Goal: Contribute content

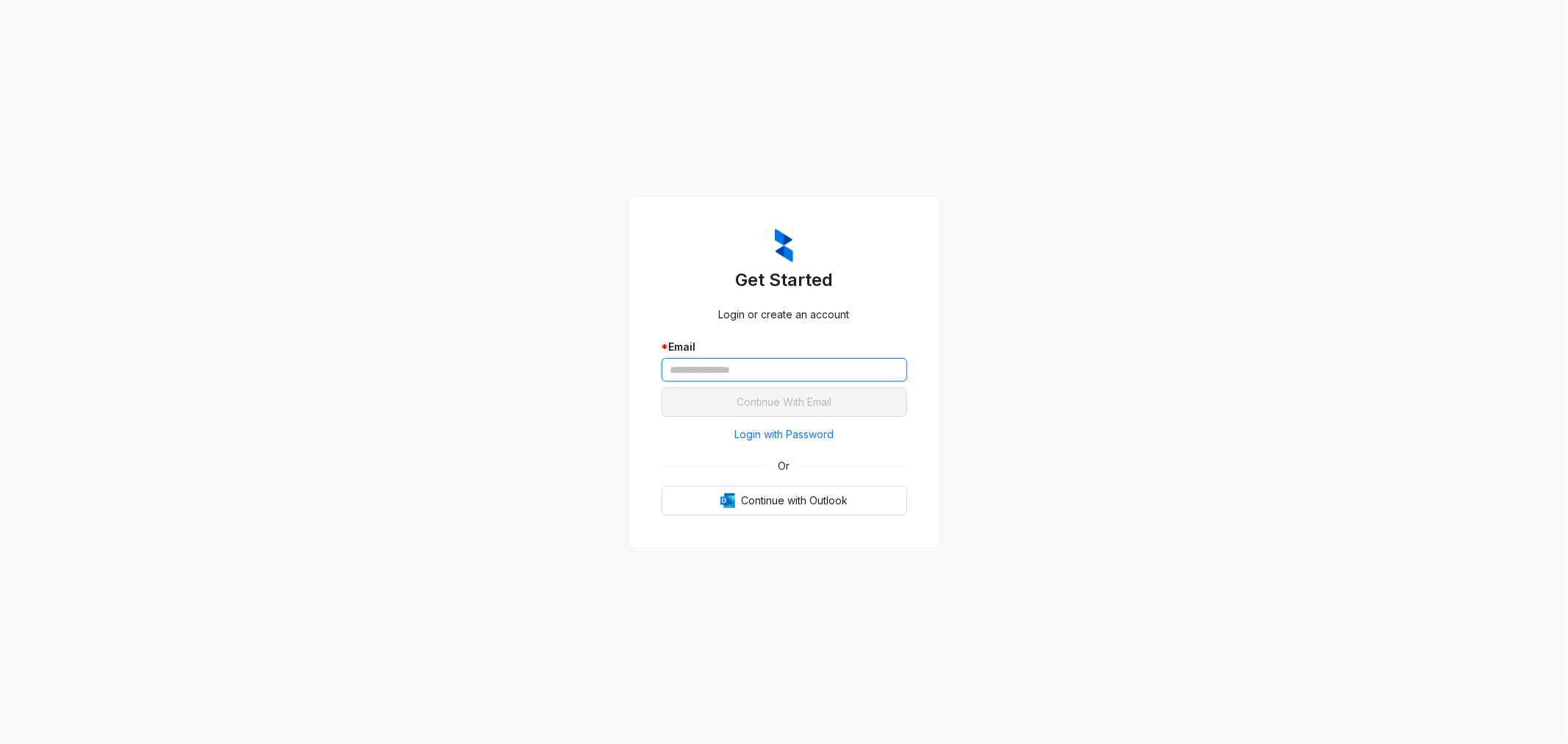
click at [704, 369] on input "text" at bounding box center [784, 369] width 246 height 23
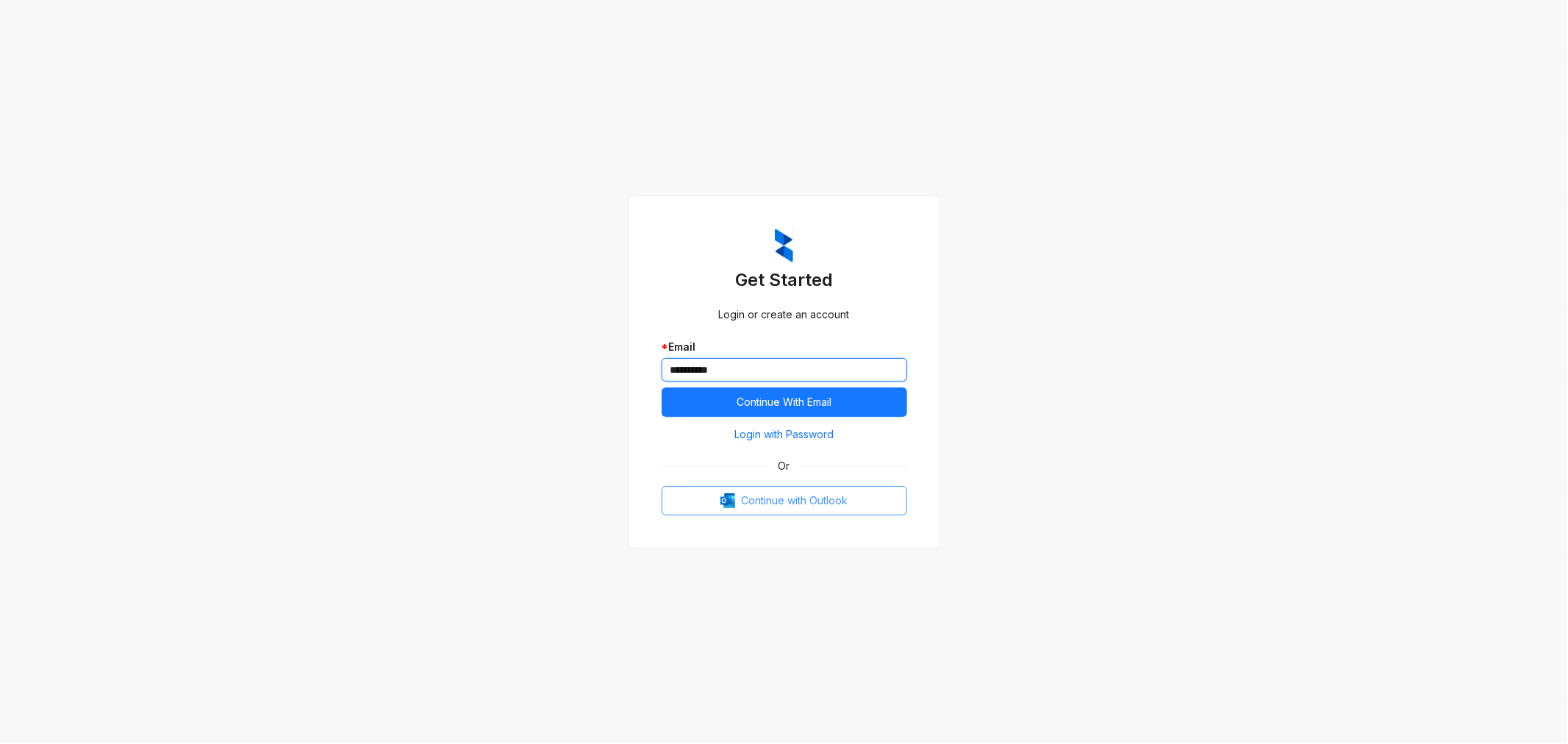
type input "**********"
click at [770, 493] on span "Continue with Outlook" at bounding box center [793, 501] width 106 height 16
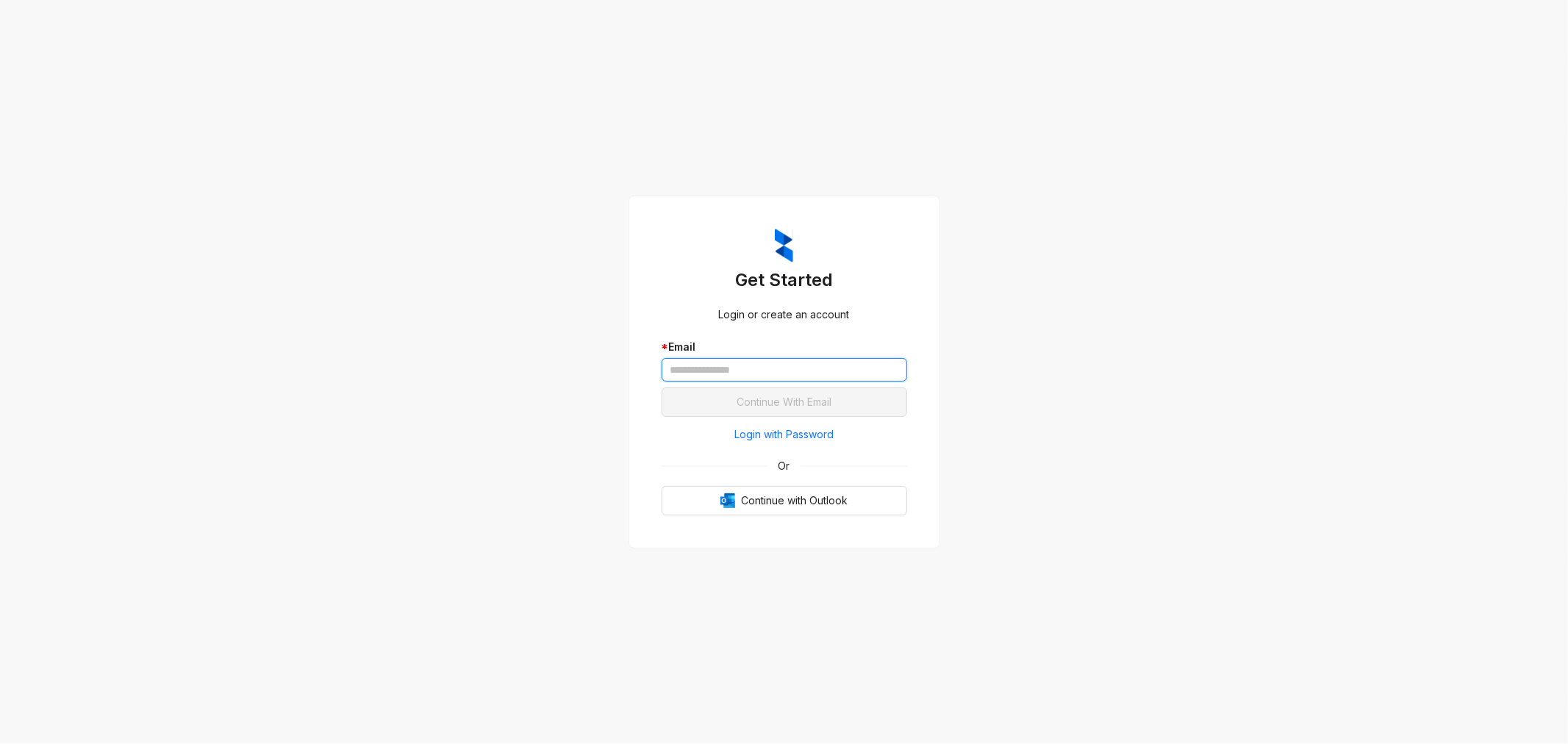
drag, startPoint x: 0, startPoint y: 0, endPoint x: 707, endPoint y: 359, distance: 792.9
click at [707, 359] on input "text" at bounding box center [784, 369] width 246 height 23
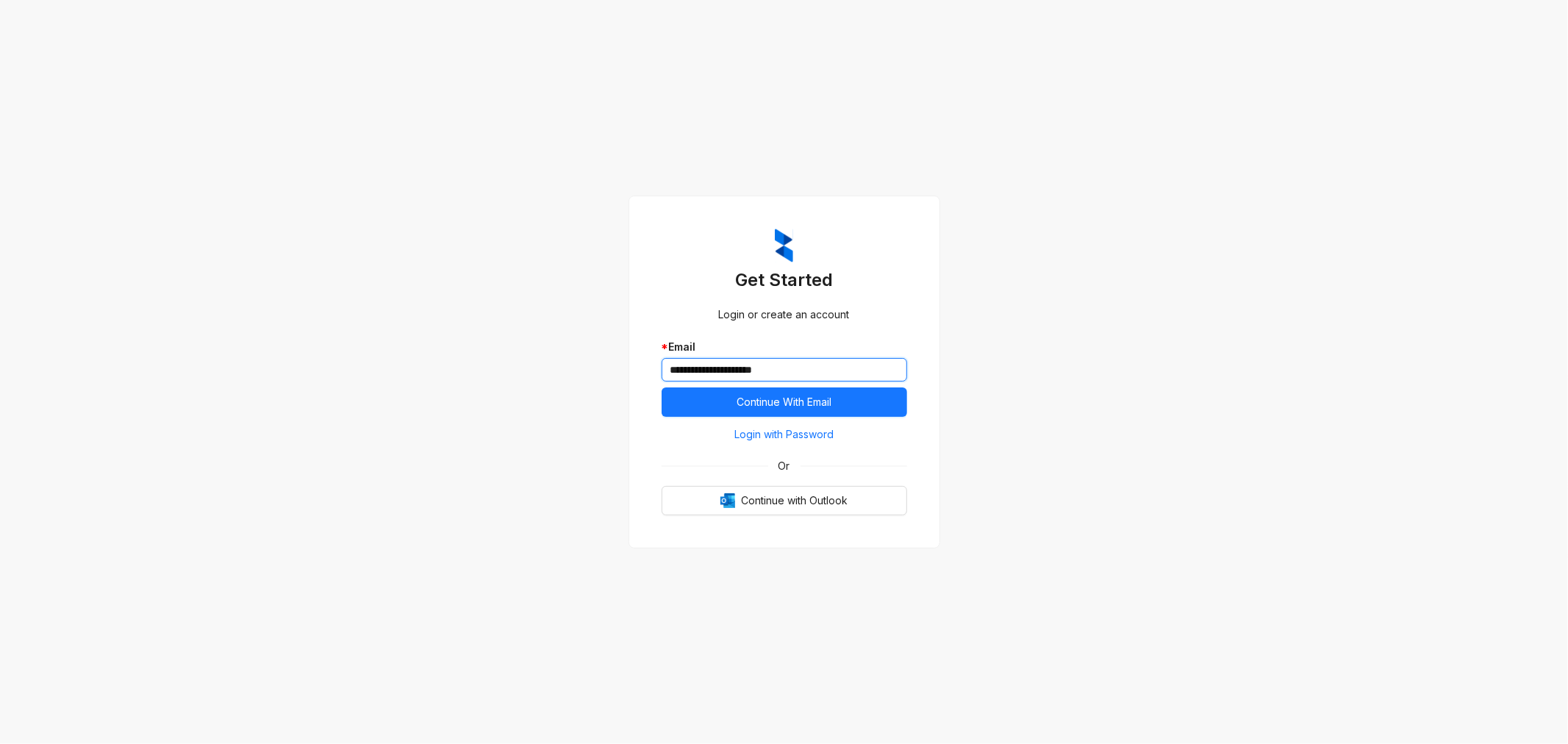
type input "**********"
click at [662, 387] on button "Continue With Email" at bounding box center [784, 402] width 246 height 29
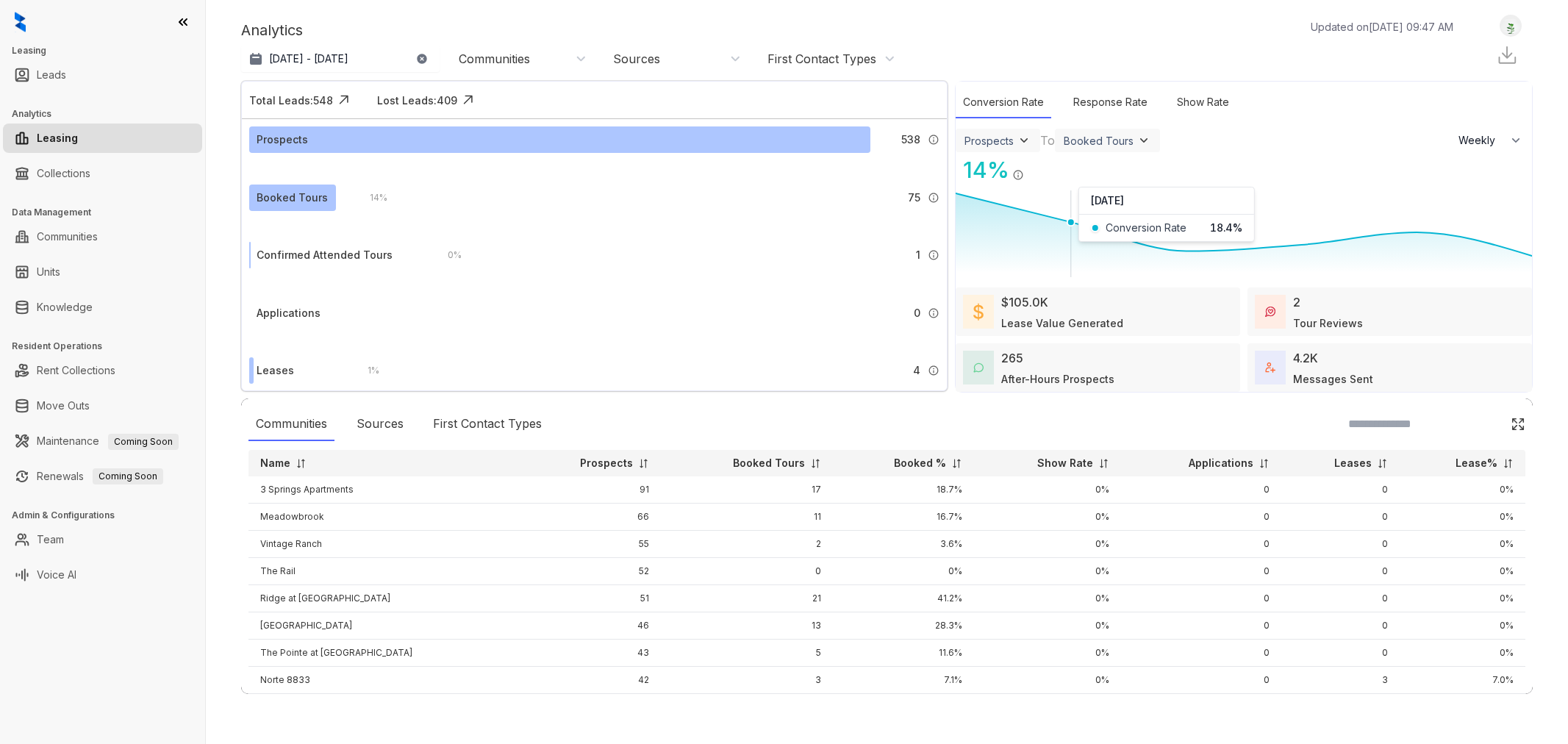
select select "******"
click at [59, 542] on link "Team" at bounding box center [50, 539] width 27 height 29
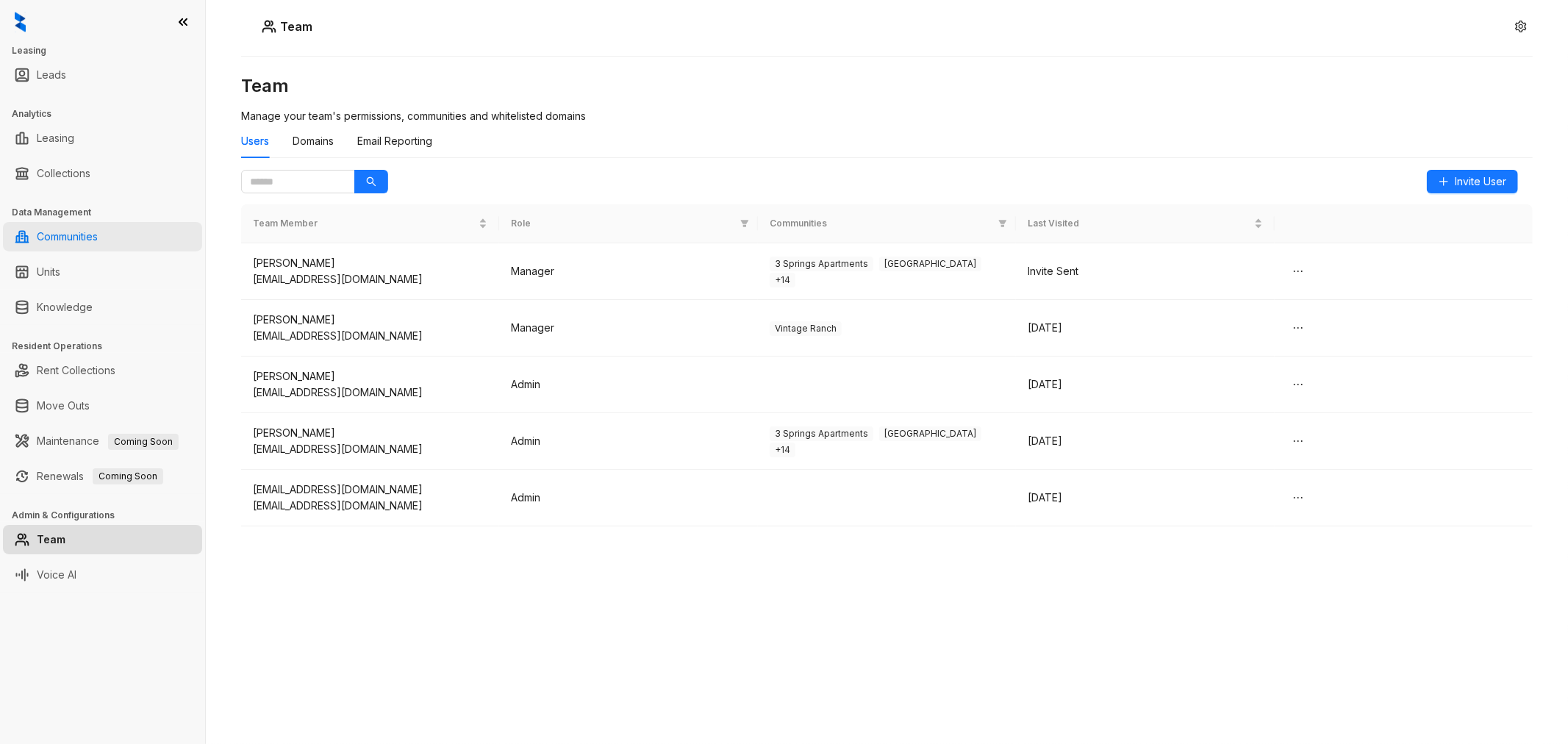
click at [98, 237] on link "Communities" at bounding box center [67, 237] width 61 height 29
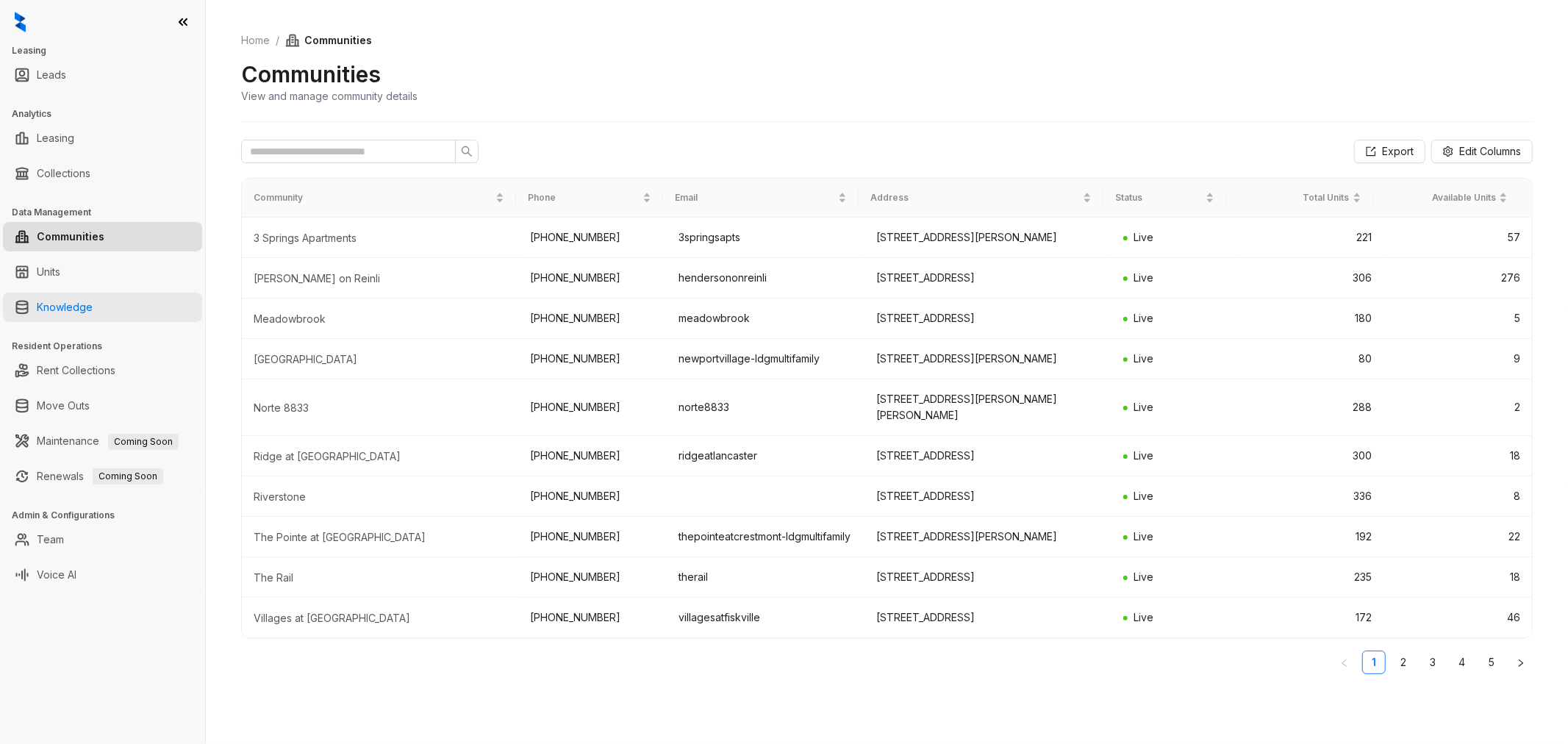
click at [93, 314] on link "Knowledge" at bounding box center [65, 307] width 56 height 29
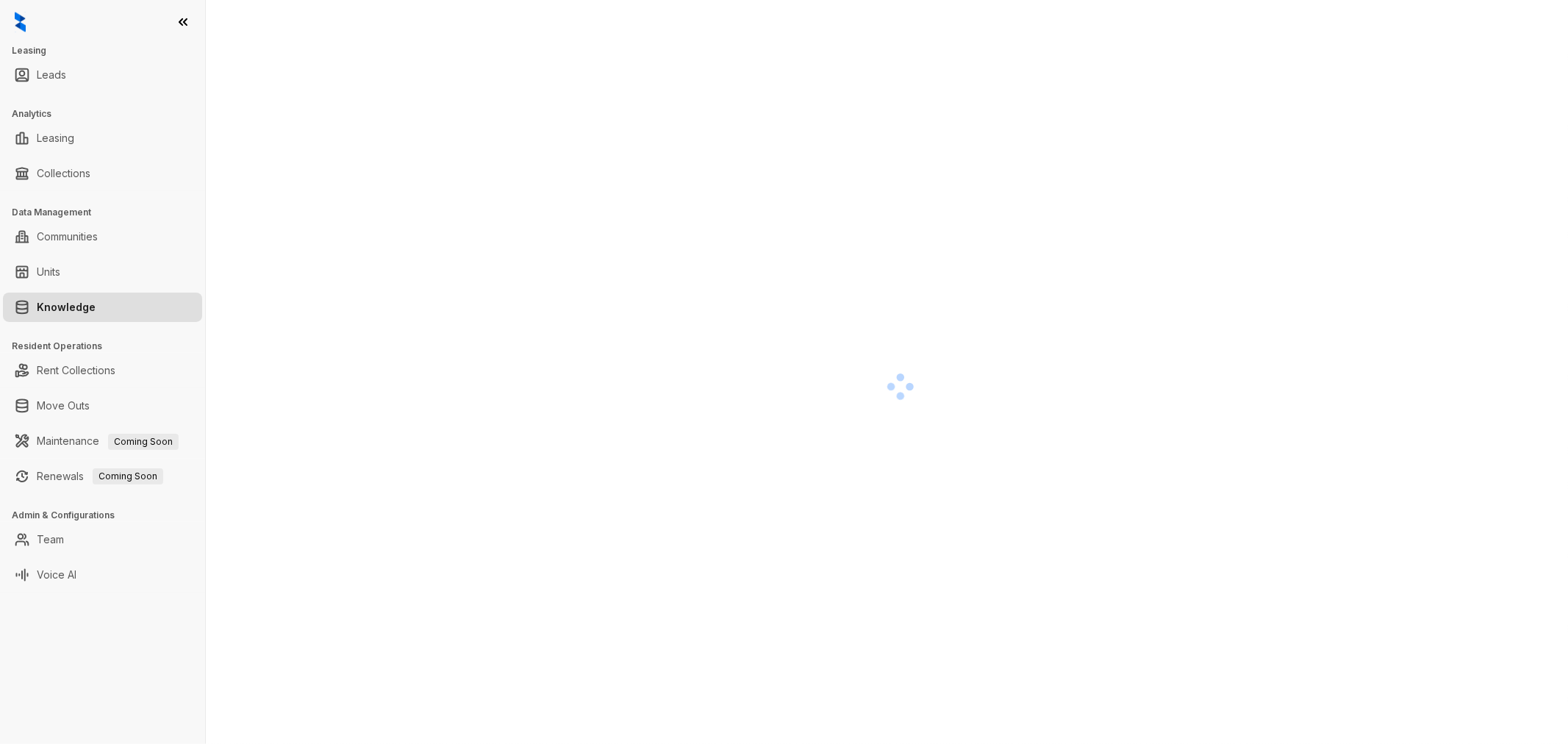
click at [96, 304] on link "Knowledge" at bounding box center [66, 307] width 59 height 29
click at [45, 135] on link "Leasing" at bounding box center [56, 138] width 38 height 29
select select "******"
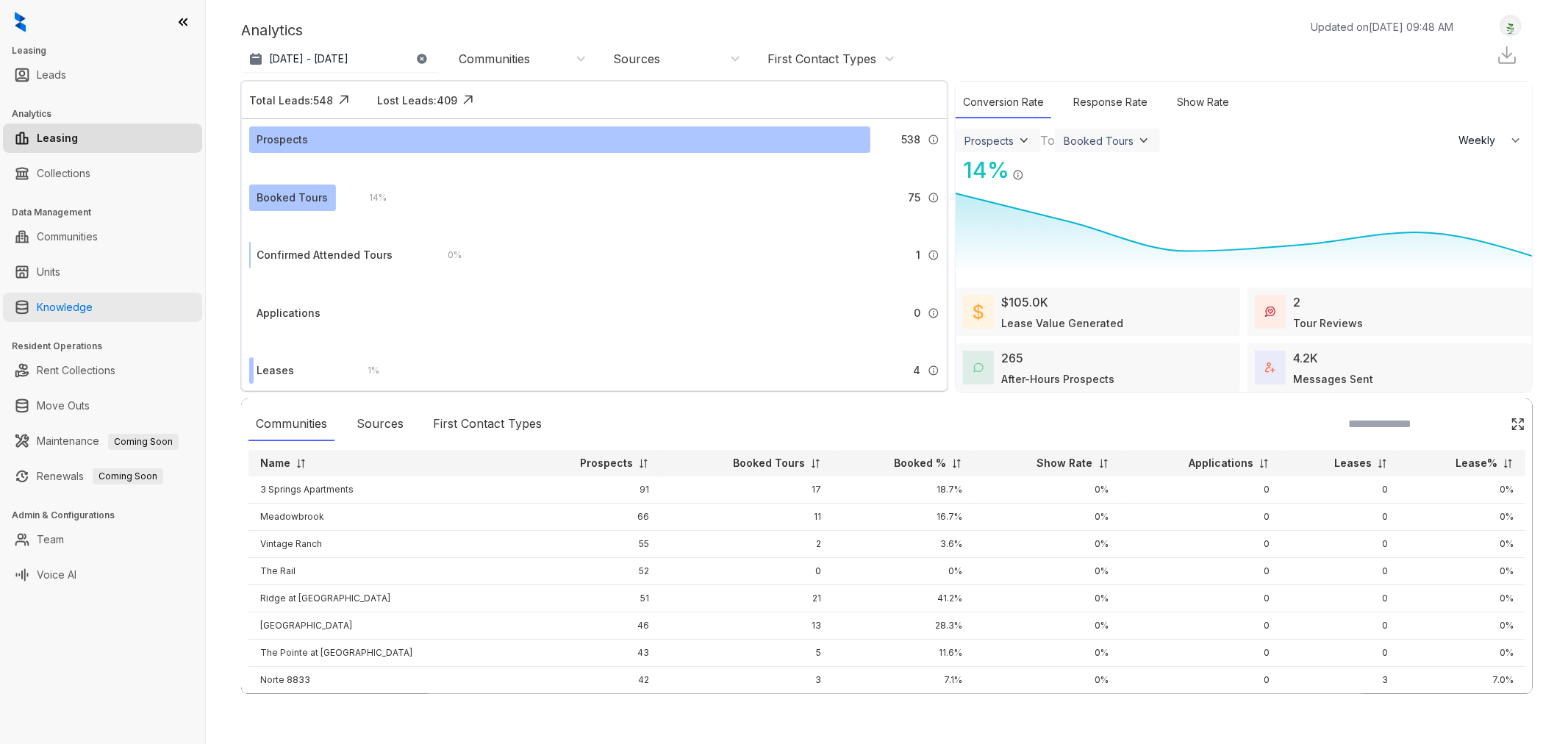
click at [84, 299] on link "Knowledge" at bounding box center [65, 307] width 56 height 29
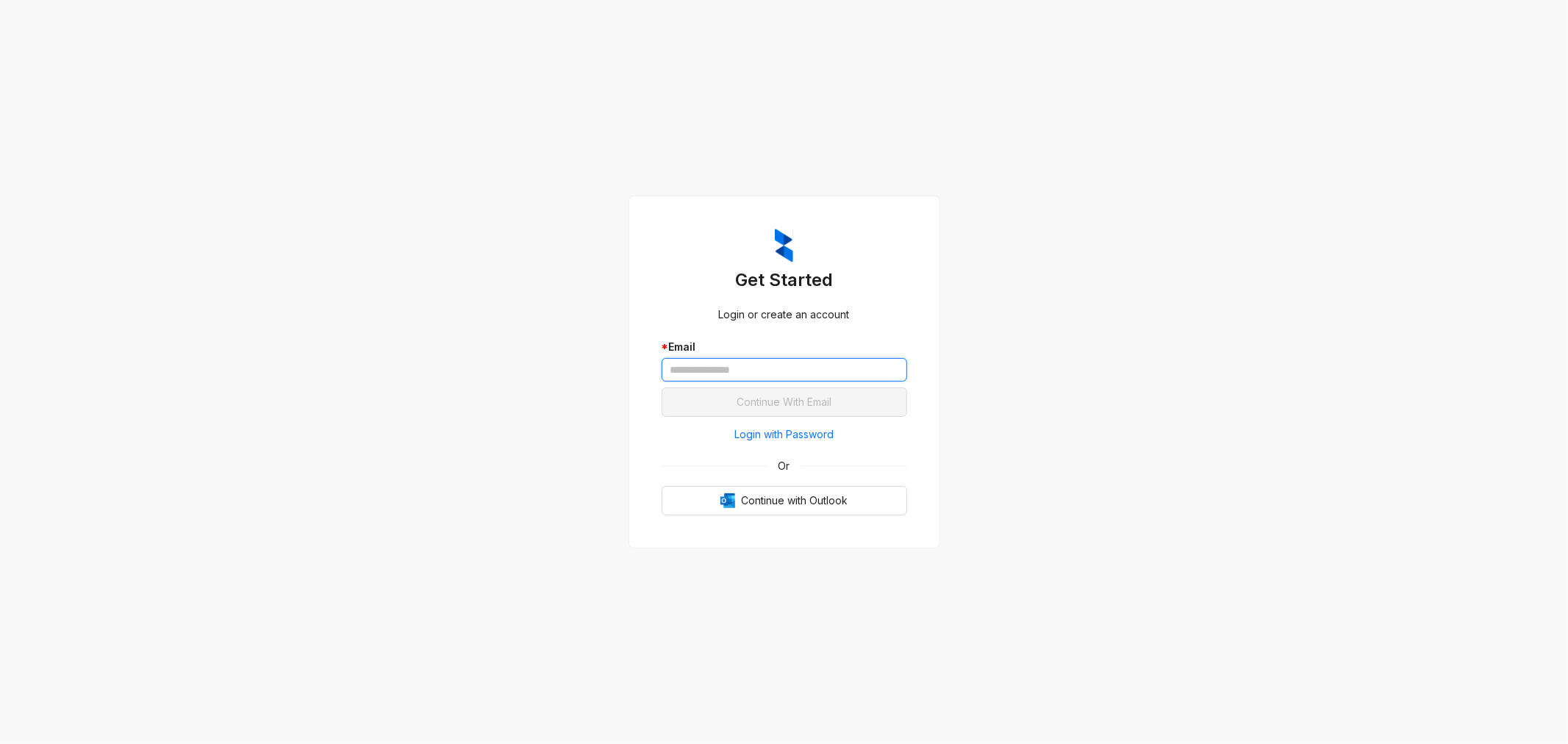
click at [772, 372] on input "text" at bounding box center [784, 369] width 246 height 23
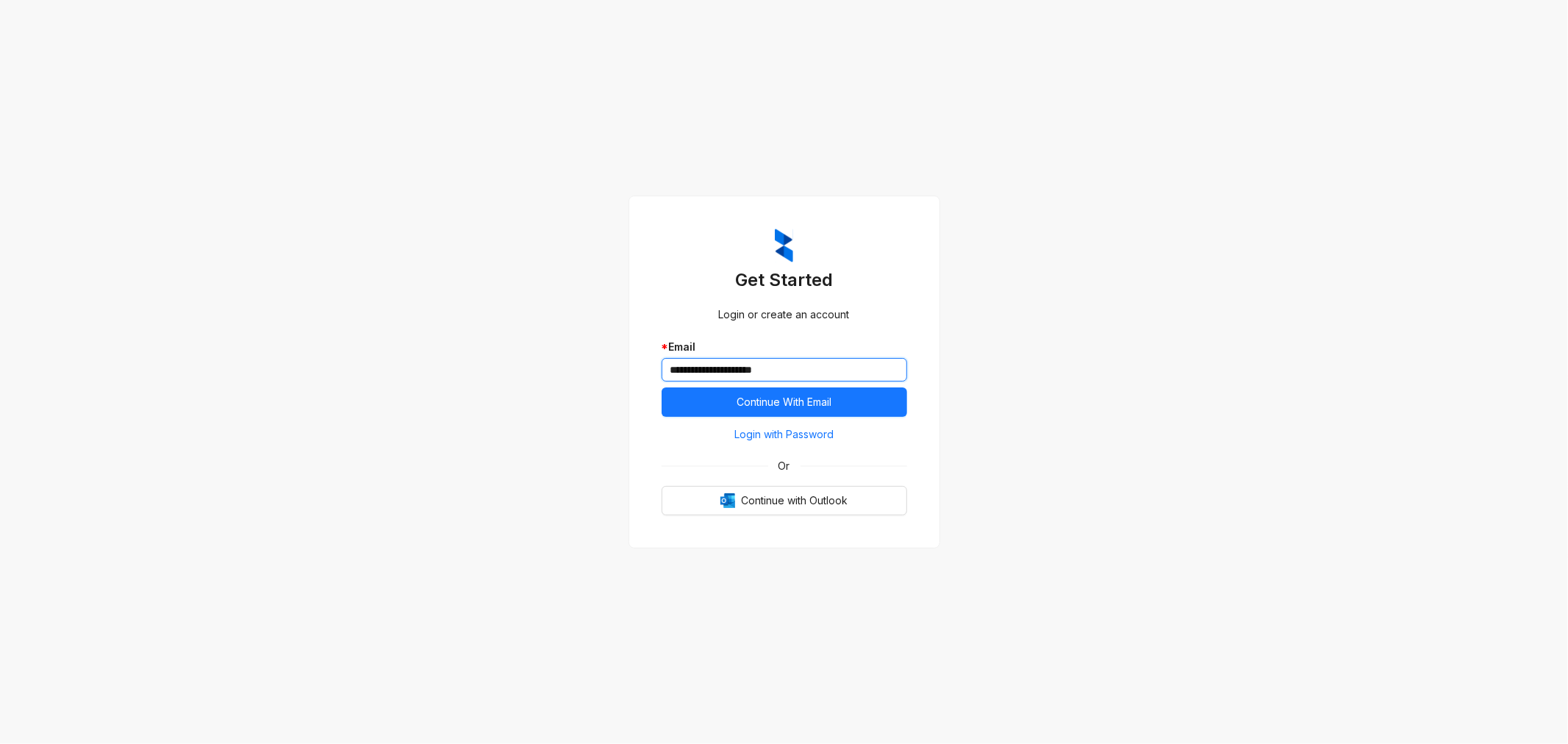
type input "**********"
click at [662, 387] on button "Continue With Email" at bounding box center [784, 402] width 246 height 29
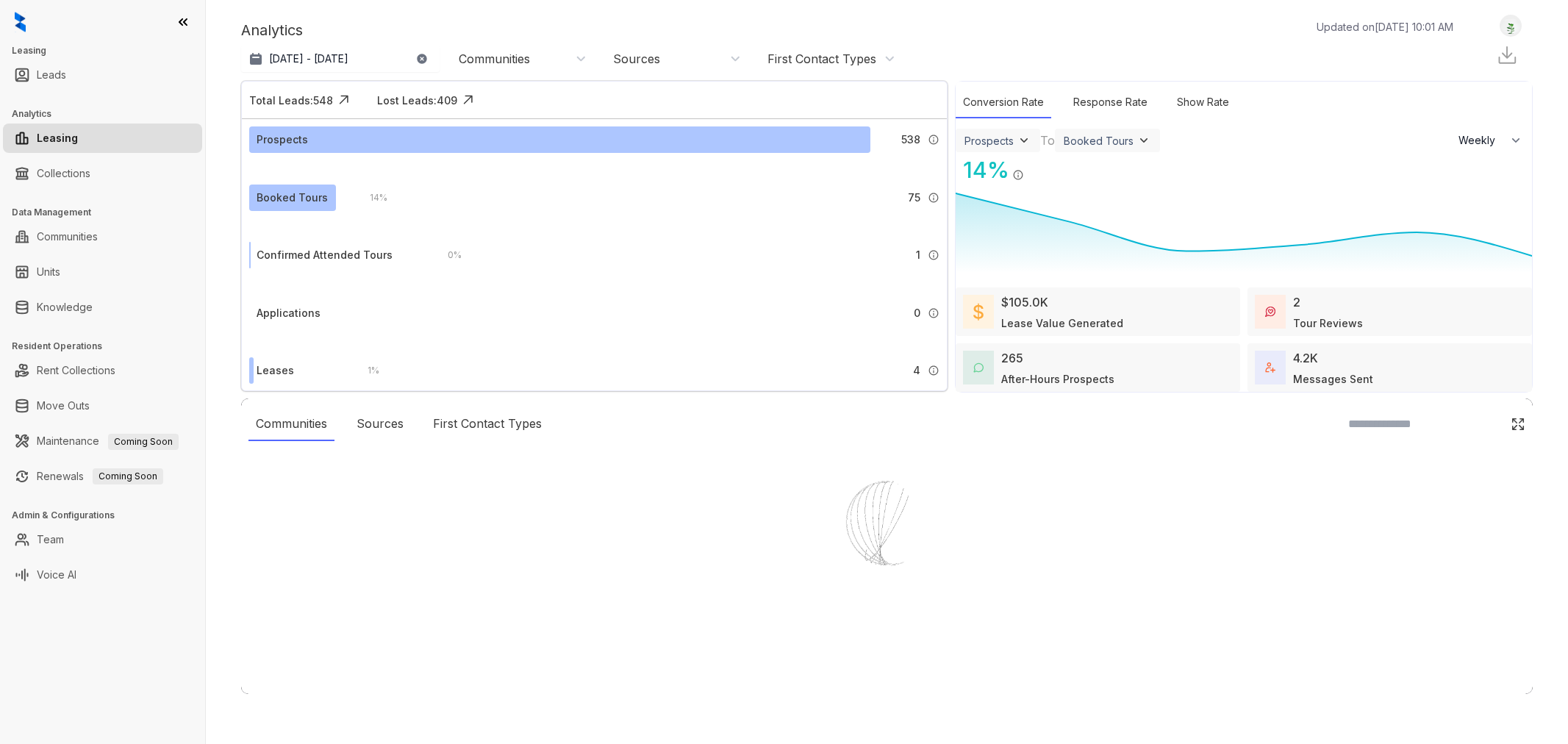
select select "******"
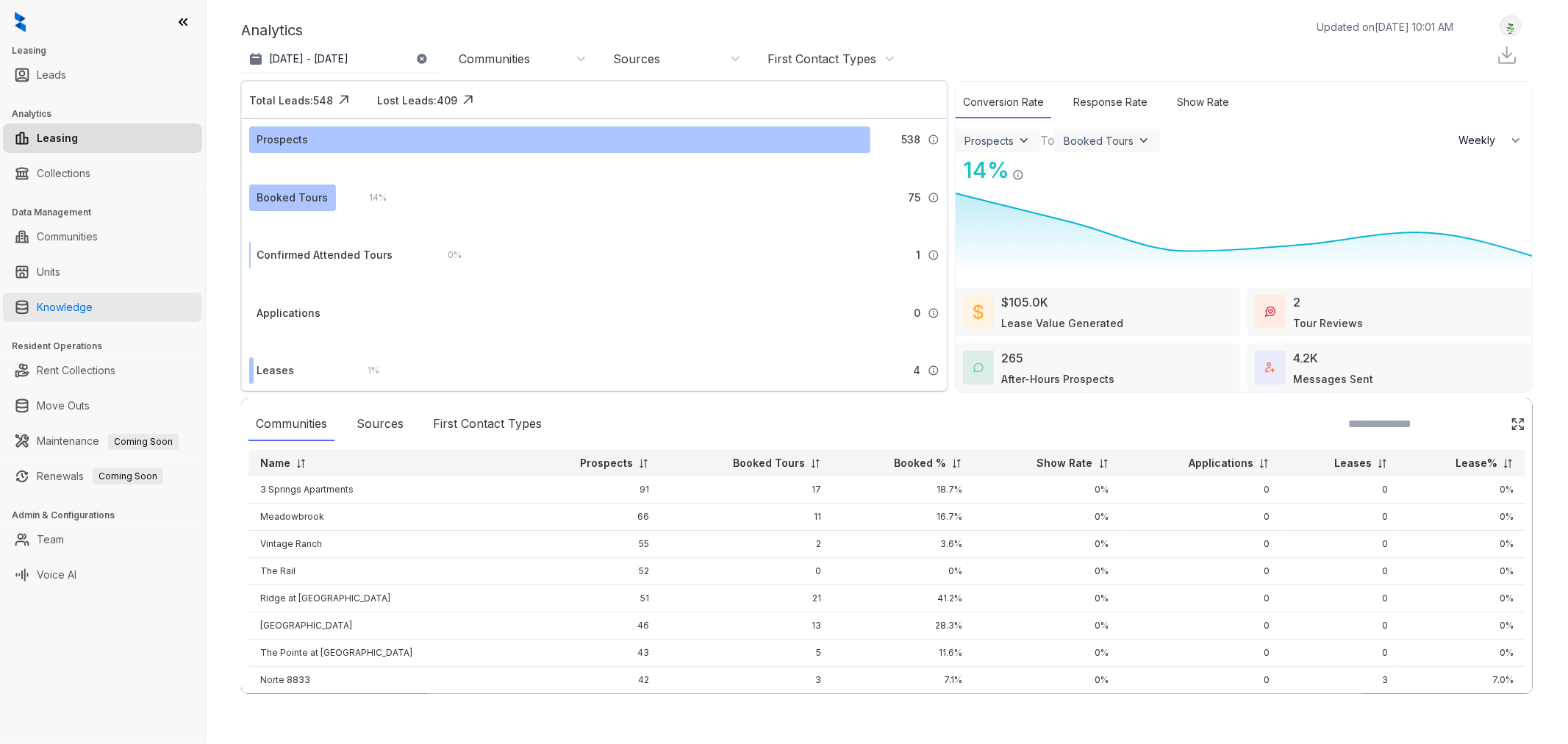
click at [77, 310] on link "Knowledge" at bounding box center [65, 307] width 56 height 29
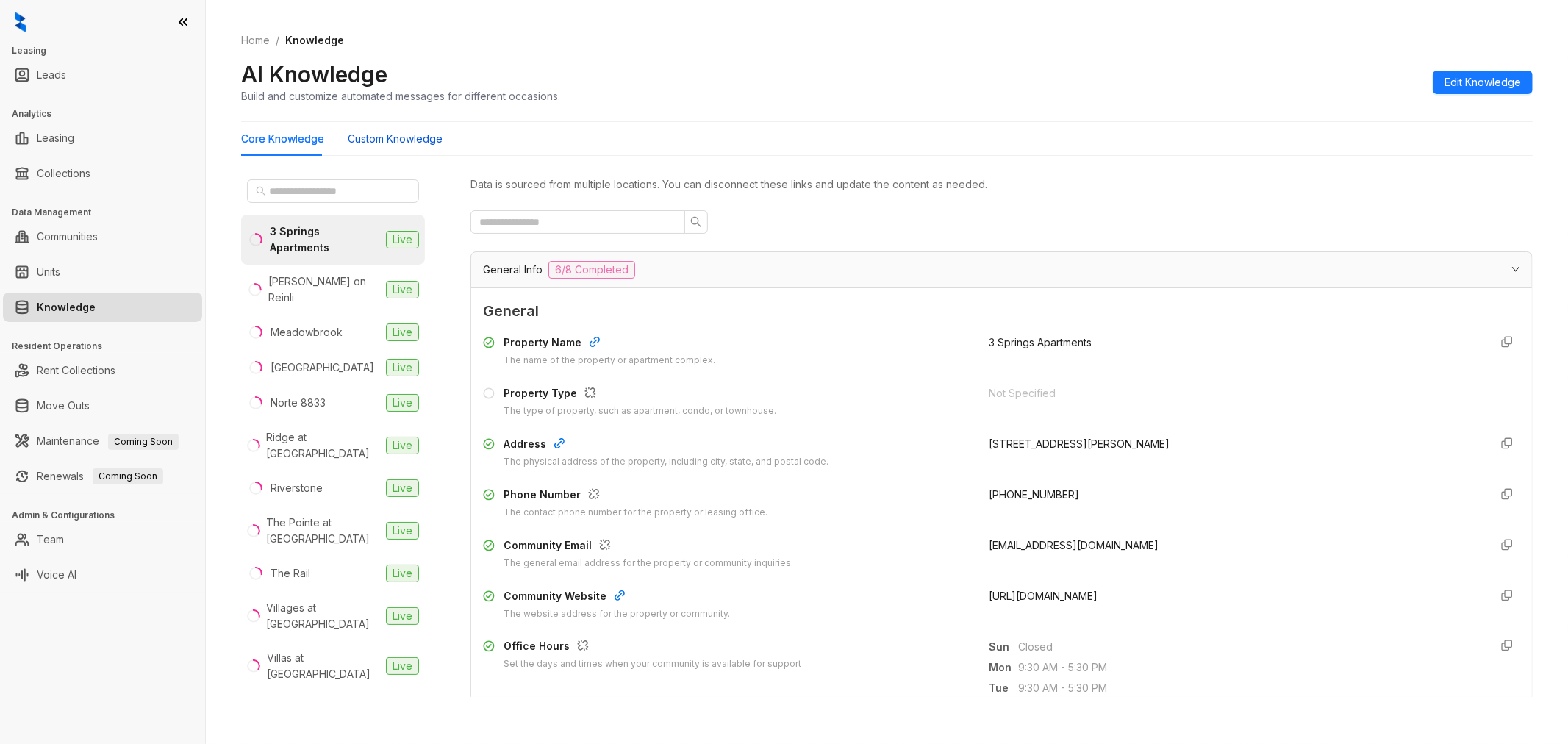
click at [390, 135] on Knowledge "Custom Knowledge" at bounding box center [395, 139] width 95 height 16
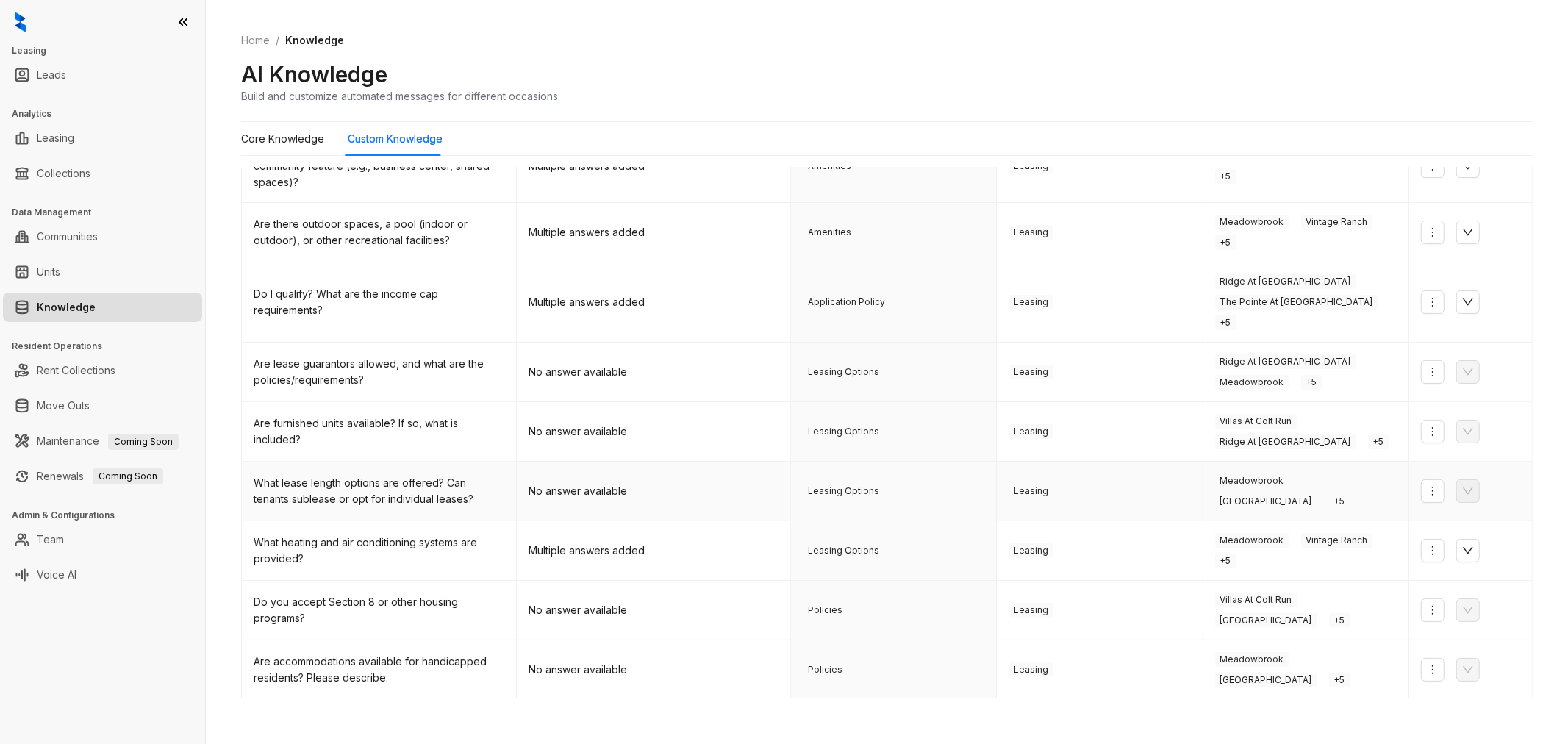
scroll to position [212, 0]
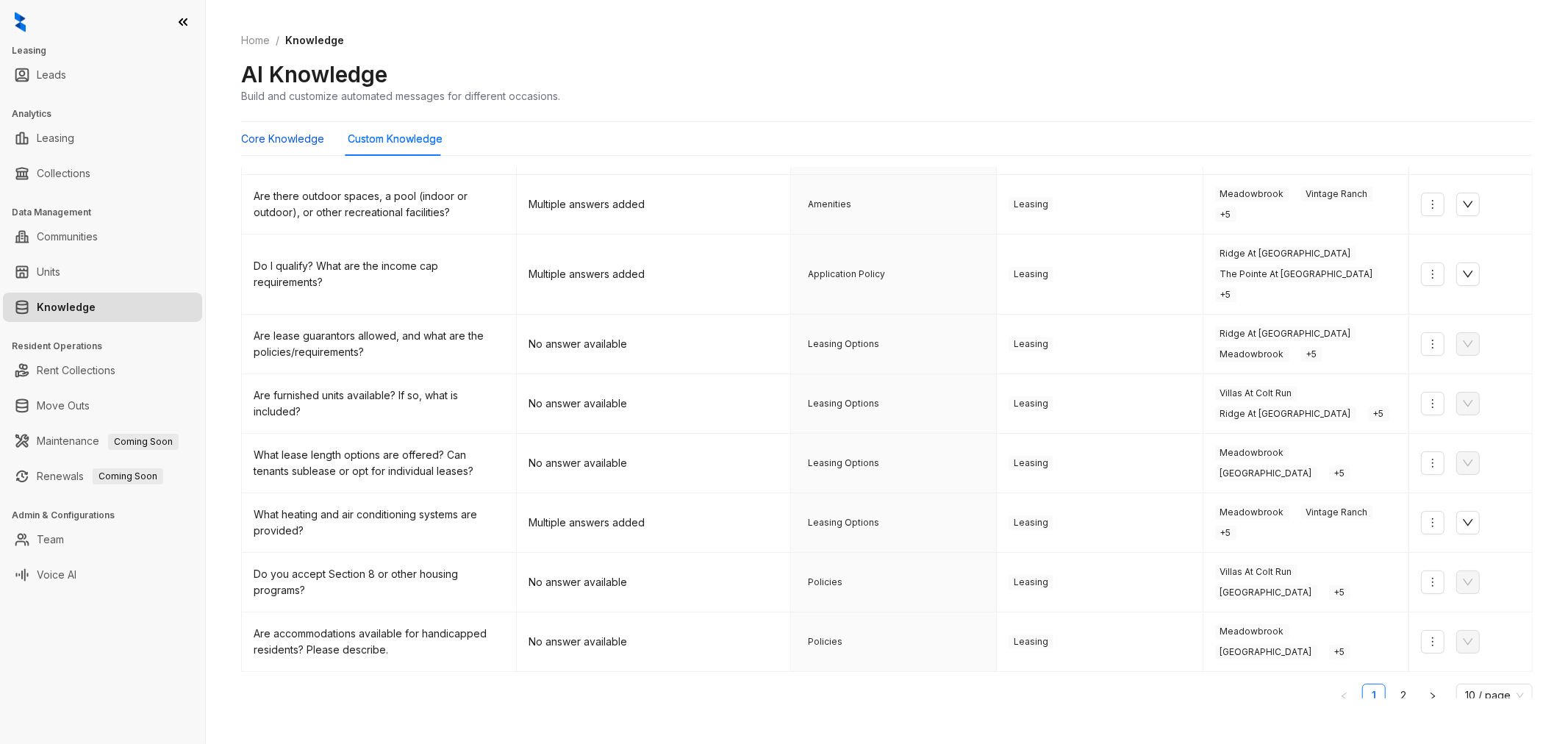
drag, startPoint x: 283, startPoint y: 142, endPoint x: 271, endPoint y: 133, distance: 15.0
click at [283, 142] on Knowledge "Core Knowledge" at bounding box center [283, 139] width 83 height 16
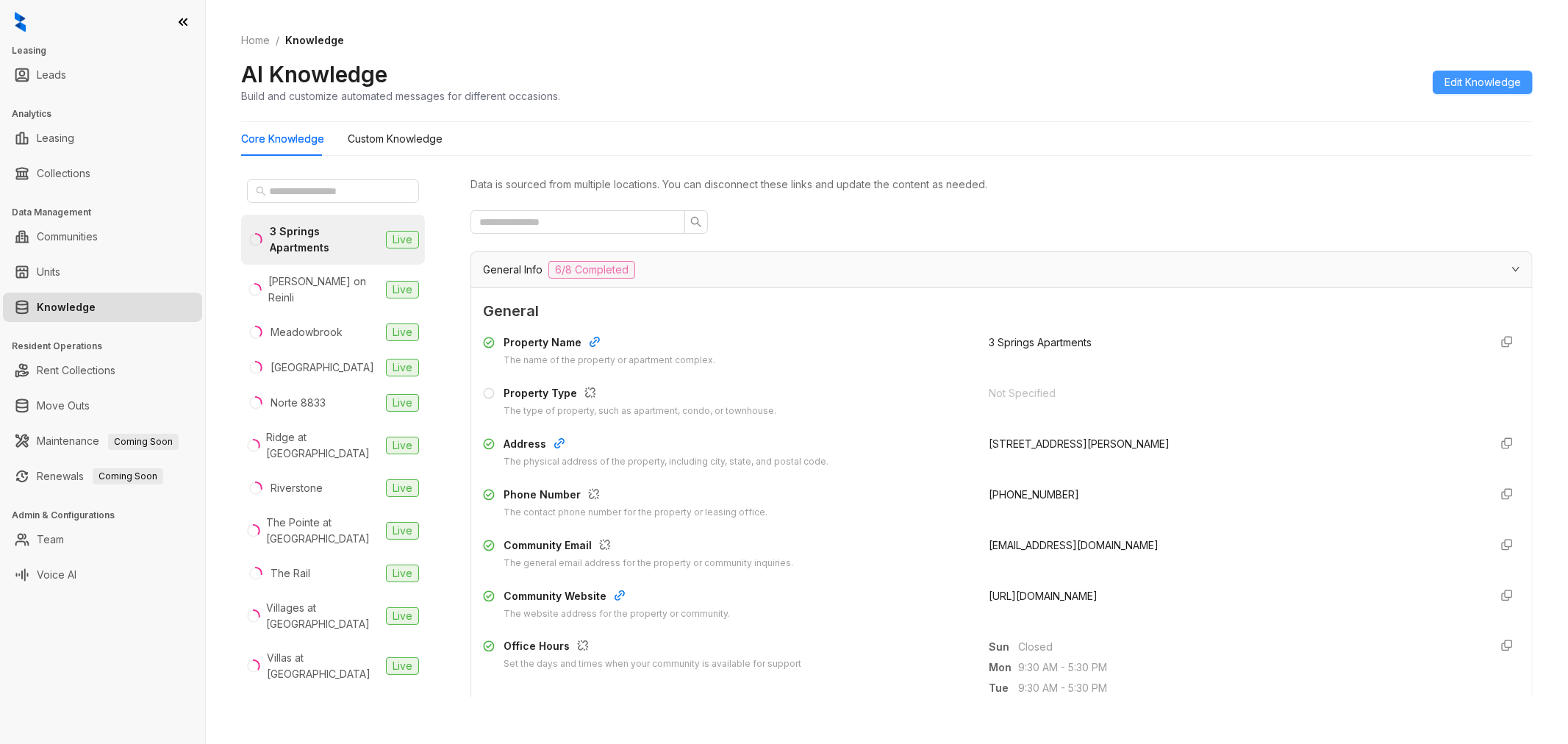
click at [1472, 81] on span "Edit Knowledge" at bounding box center [1482, 82] width 76 height 16
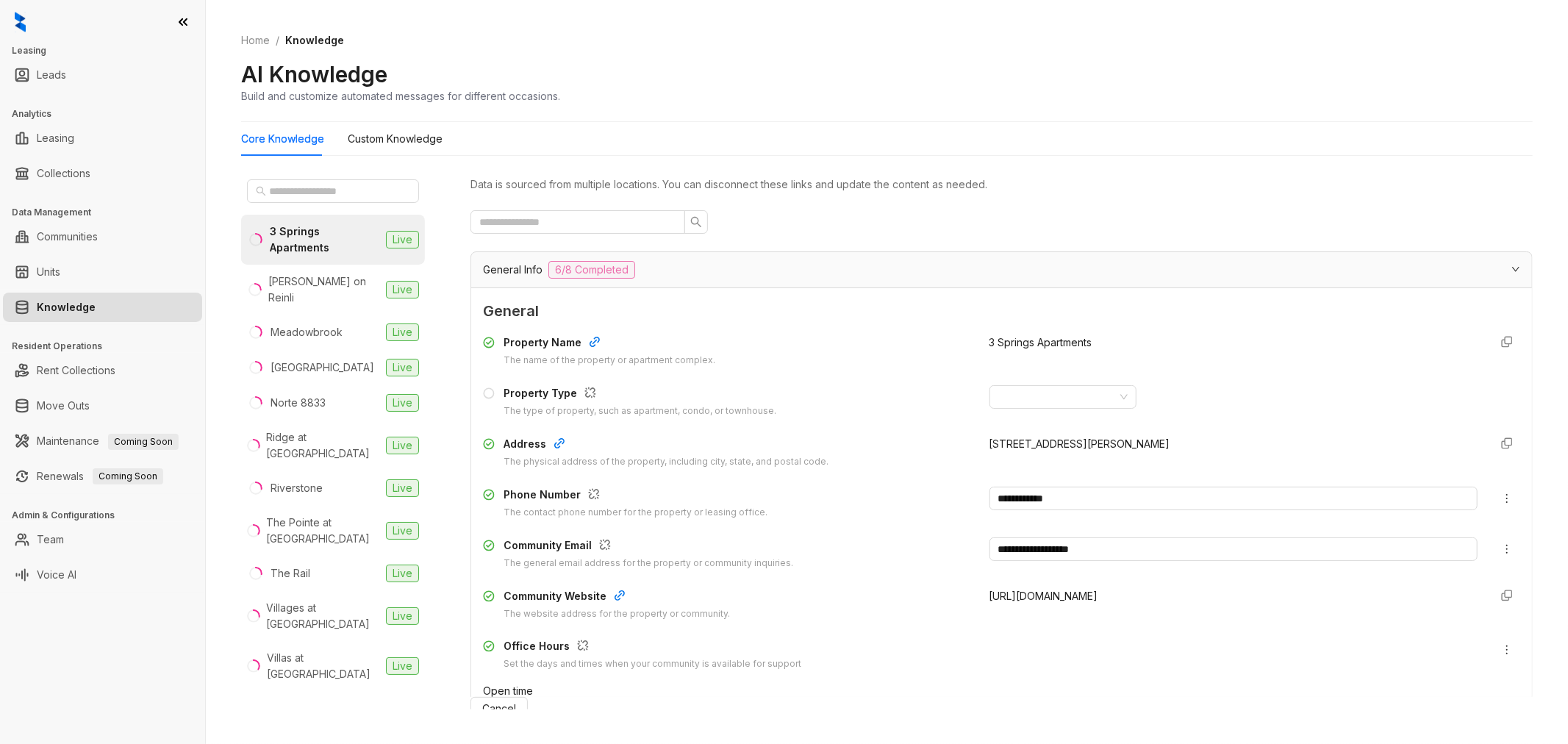
click at [866, 210] on div at bounding box center [1001, 222] width 1062 height 23
click at [1112, 394] on span at bounding box center [1063, 396] width 130 height 22
click at [1062, 431] on div "Apartment" at bounding box center [1050, 427] width 124 height 16
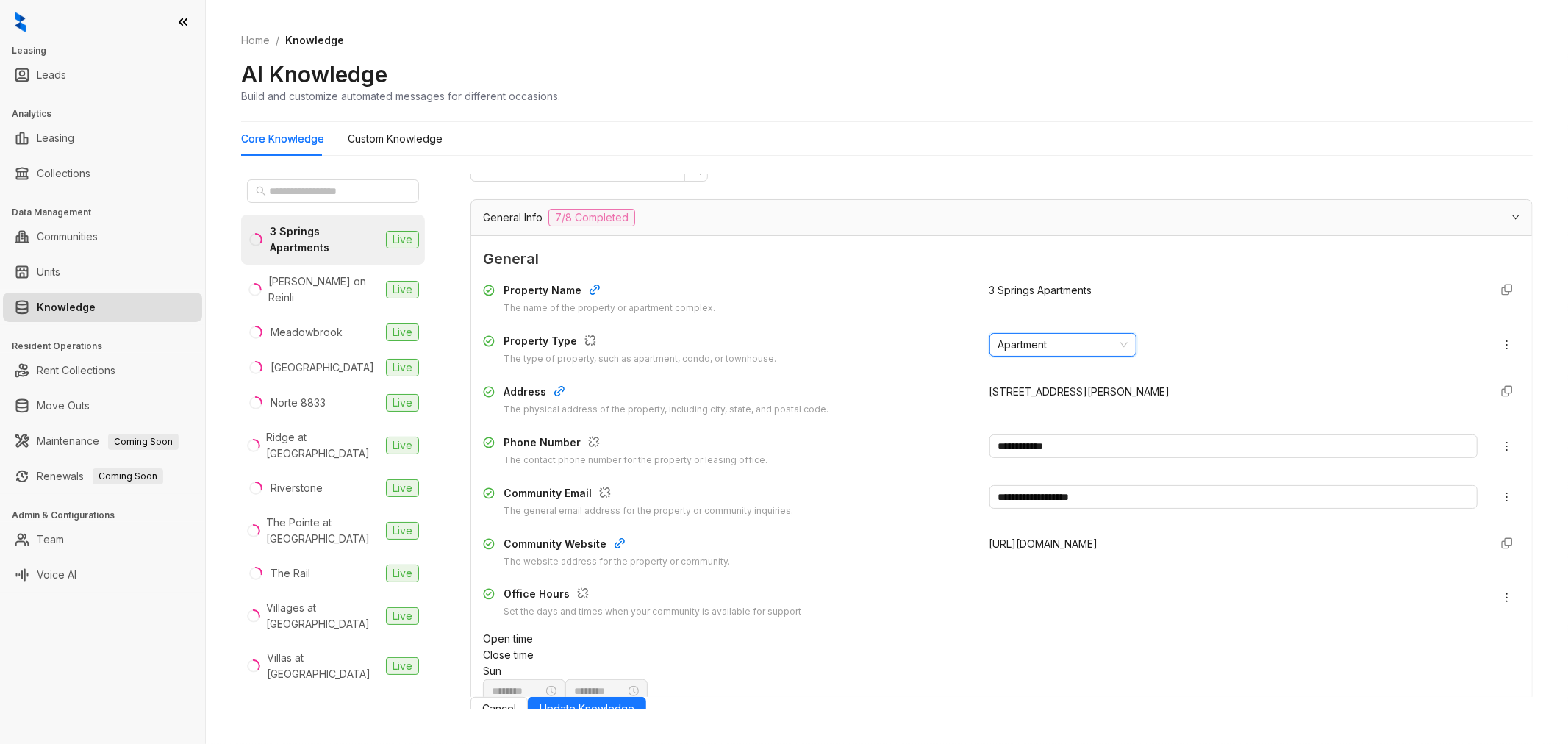
scroll to position [164, 0]
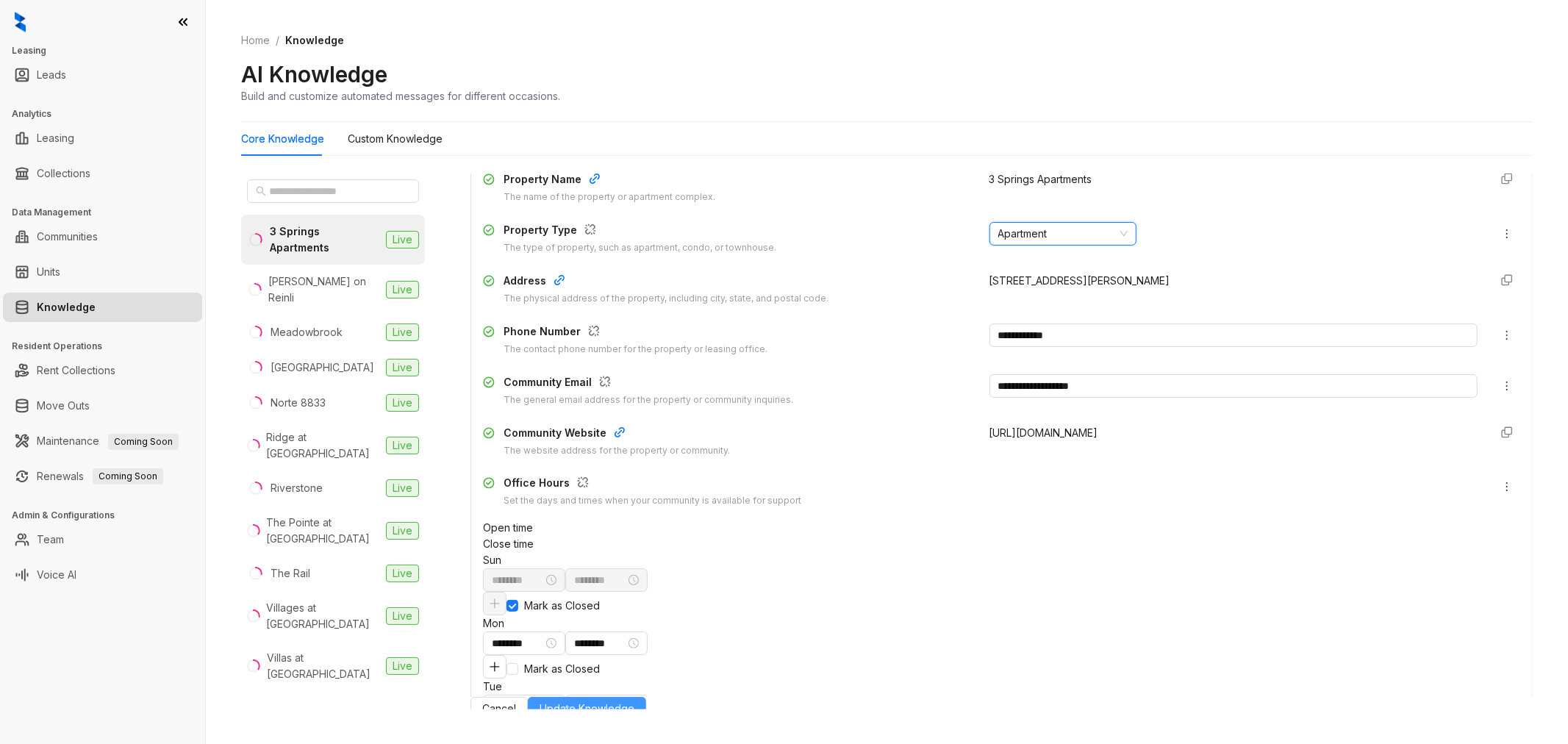
click at [634, 717] on span "Update Knowledge" at bounding box center [587, 709] width 95 height 16
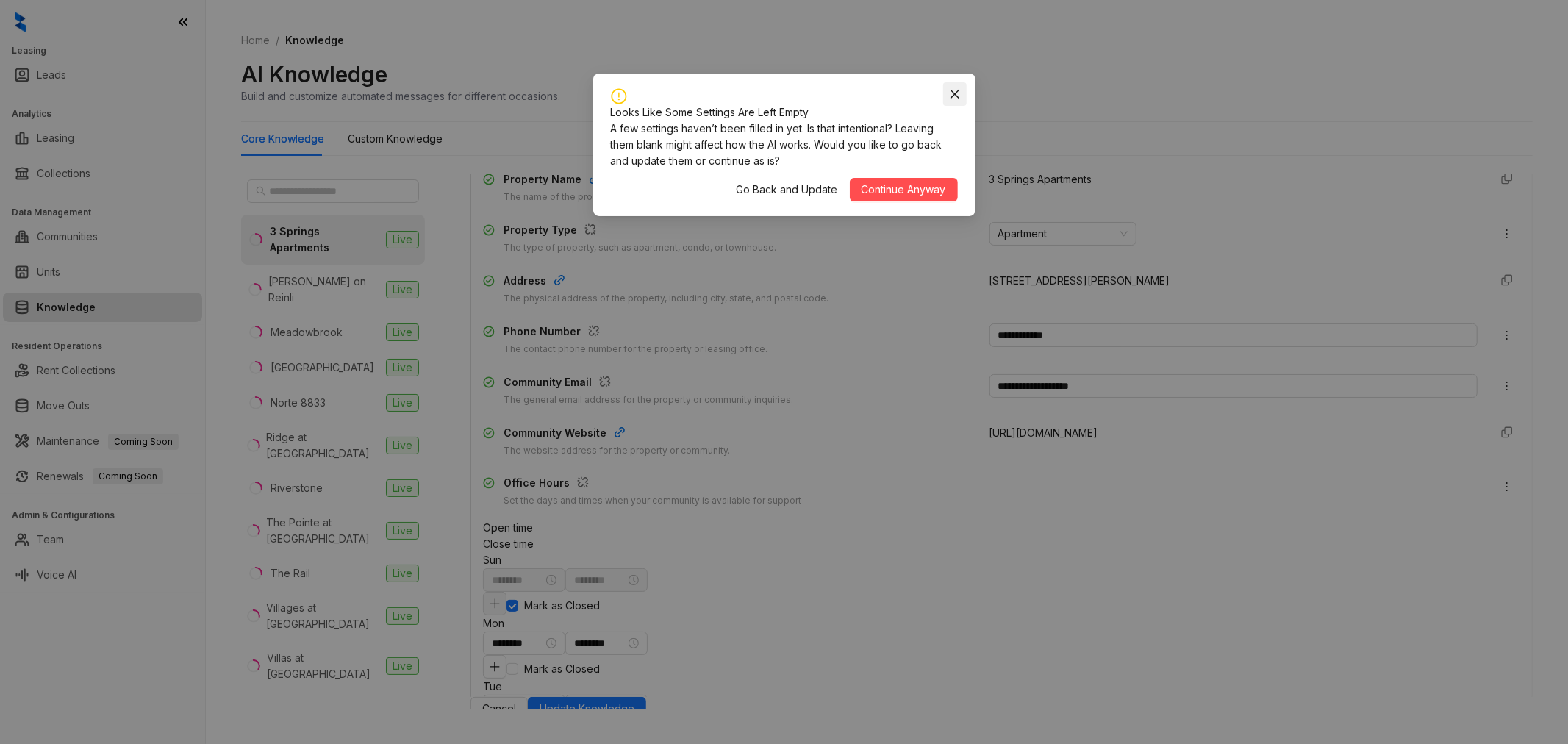
click at [955, 93] on icon "close" at bounding box center [955, 94] width 12 height 12
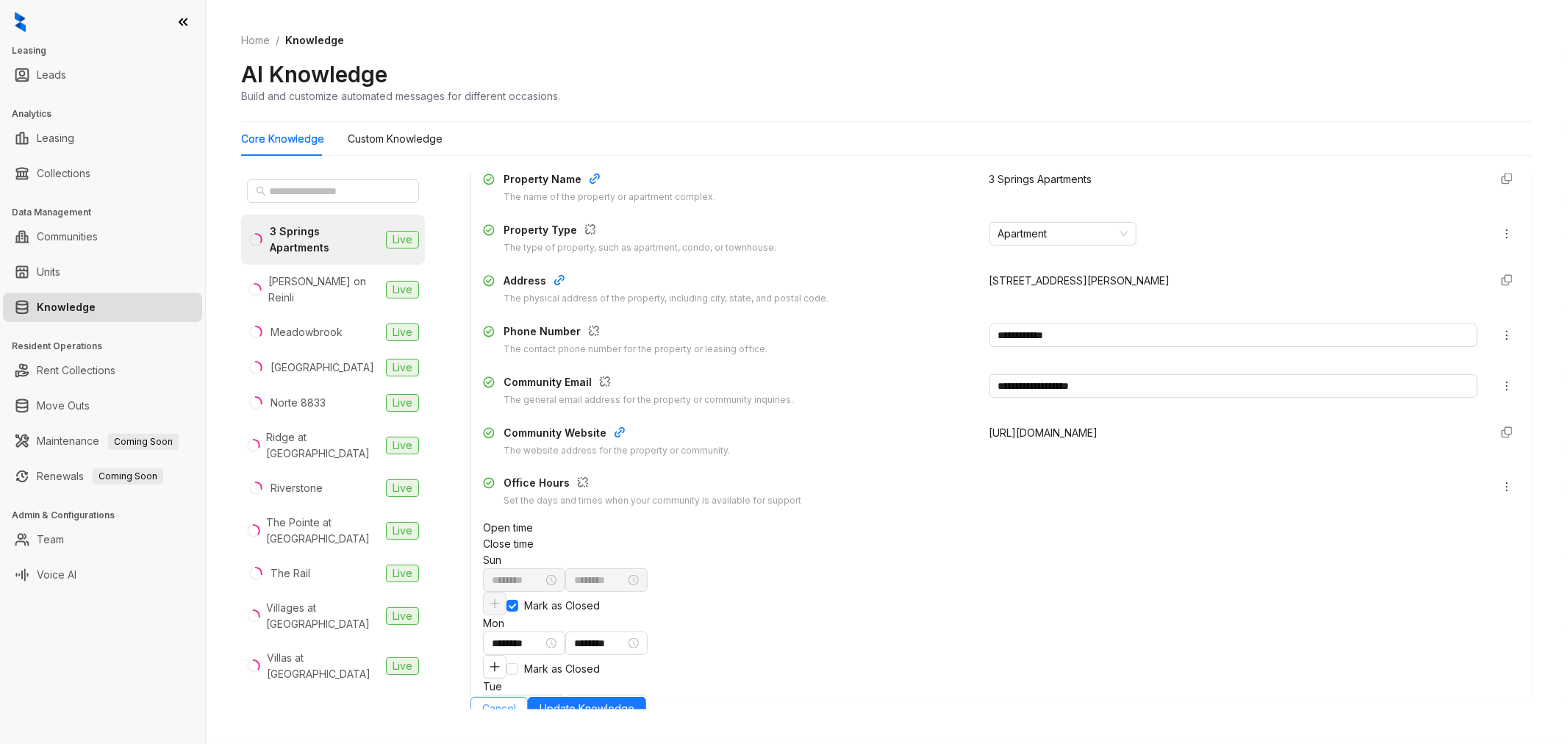
click at [516, 717] on span "Cancel" at bounding box center [499, 709] width 34 height 16
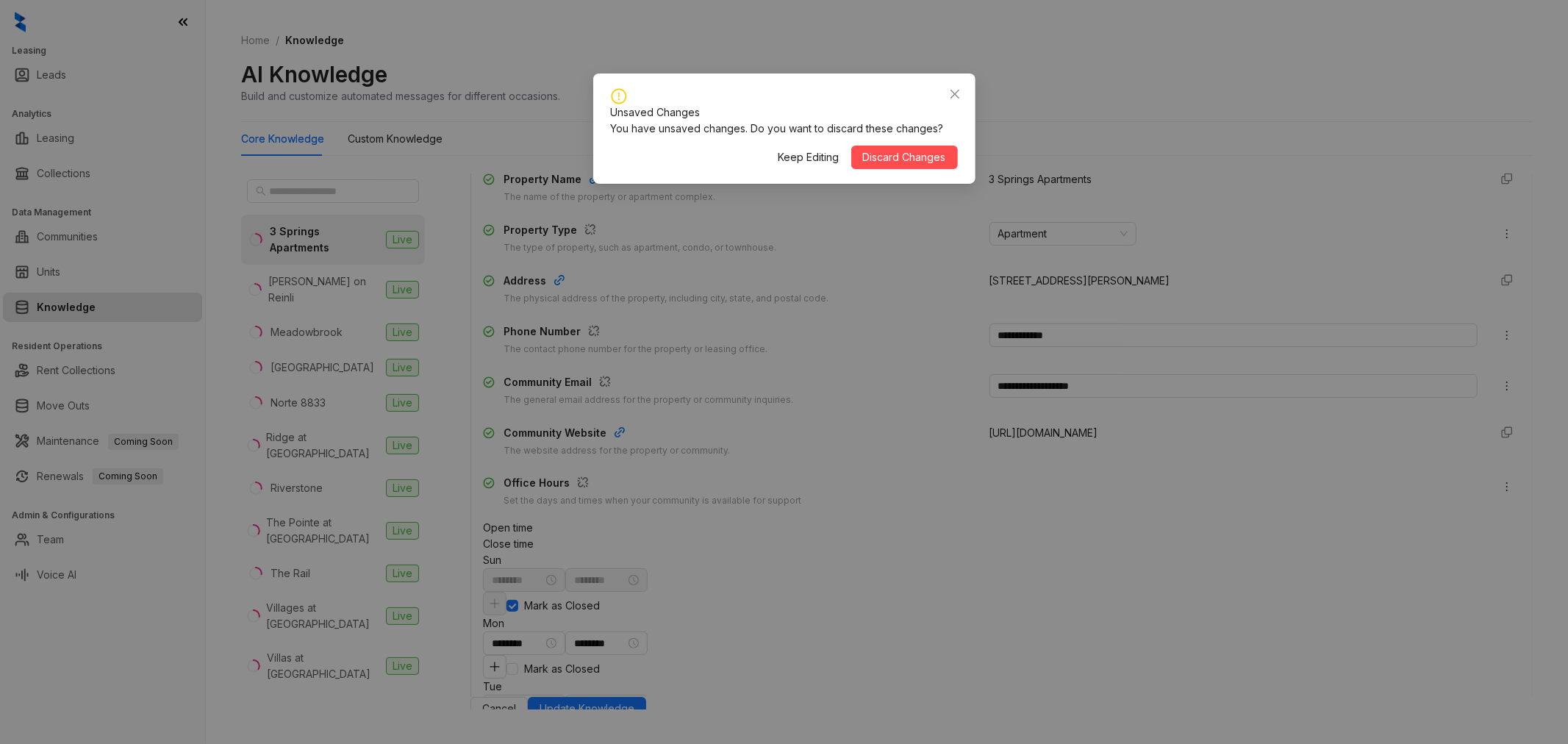
click at [910, 159] on div "Keep Editing Discard Changes" at bounding box center [784, 157] width 347 height 23
click at [909, 169] on div "Keep Editing Discard Changes" at bounding box center [784, 157] width 347 height 23
click at [909, 165] on span "Discard Changes" at bounding box center [904, 157] width 83 height 16
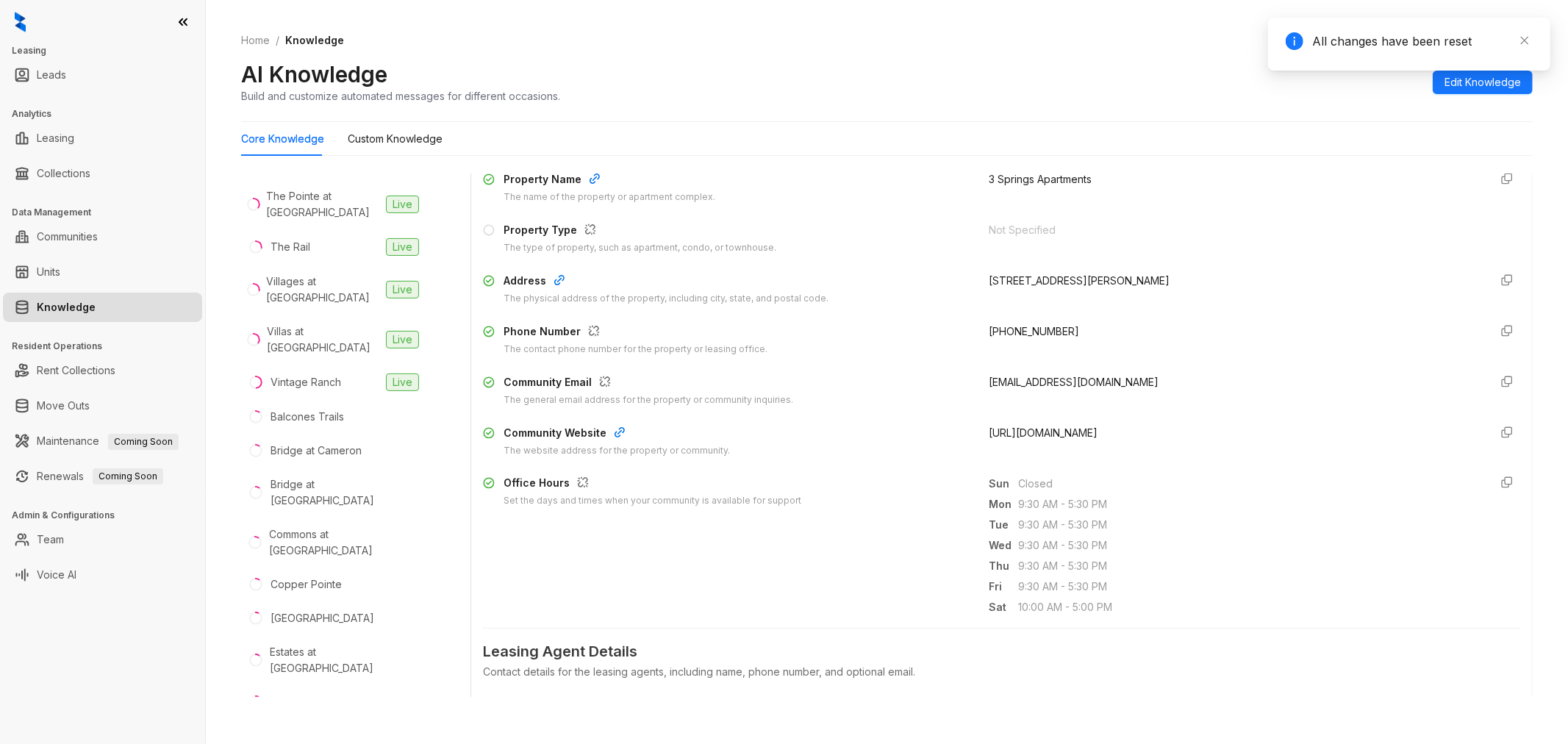
scroll to position [0, 0]
